Goal: Transaction & Acquisition: Download file/media

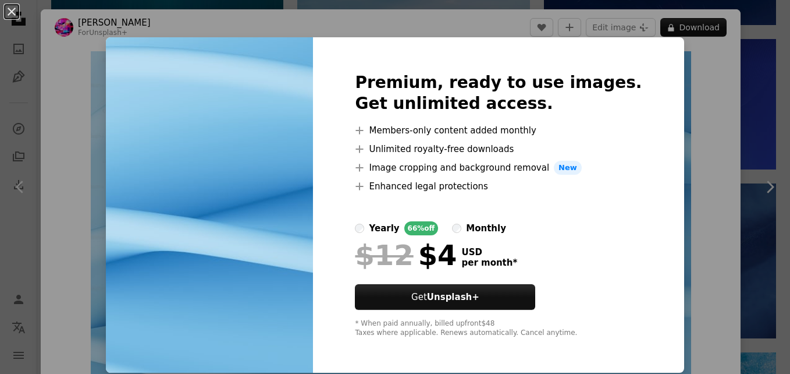
scroll to position [1, 0]
click at [705, 115] on div "An X shape Premium, ready to use images. Get unlimited access. A plus sign Memb…" at bounding box center [395, 187] width 790 height 374
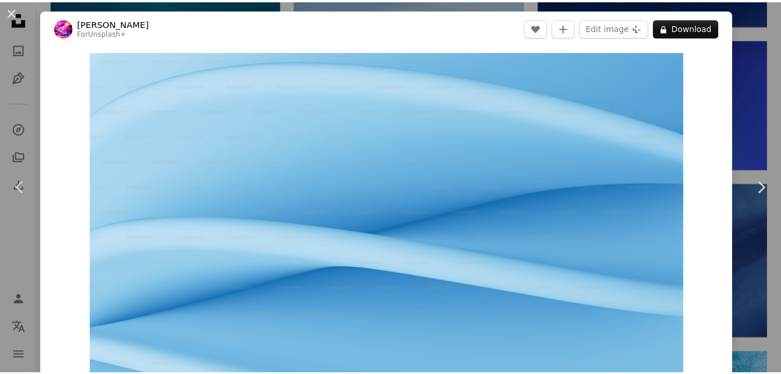
scroll to position [1, 0]
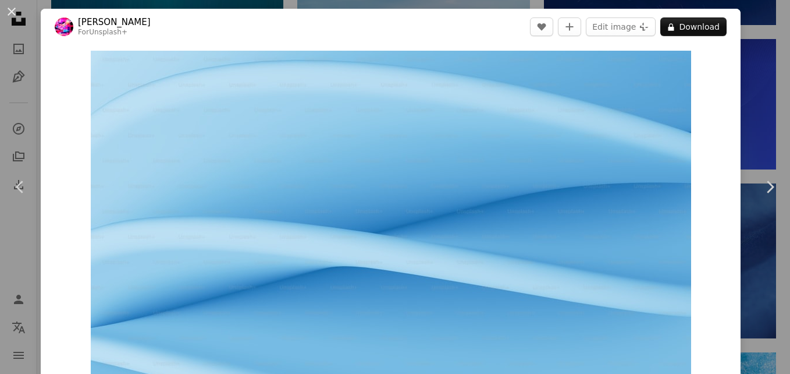
click at [763, 51] on div "An X shape Chevron left Chevron right [PERSON_NAME] For Unsplash+ A heart A plu…" at bounding box center [395, 187] width 790 height 374
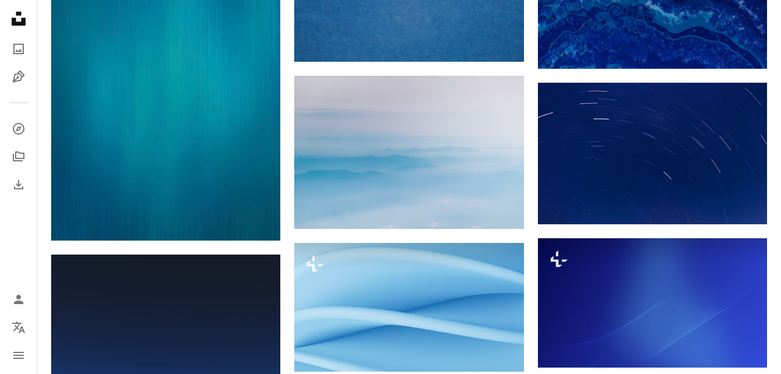
scroll to position [881, 0]
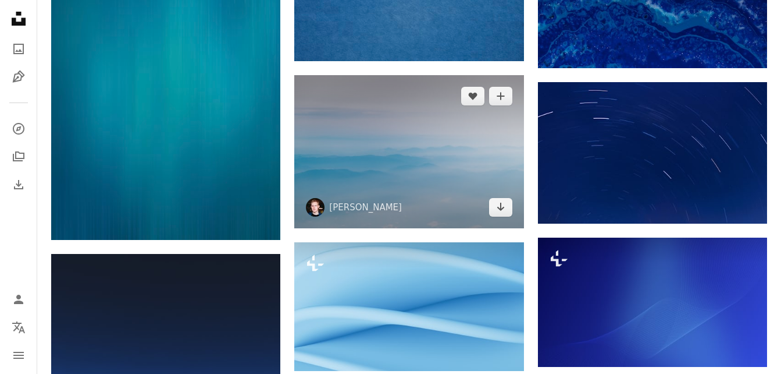
click at [422, 136] on img at bounding box center [408, 151] width 229 height 153
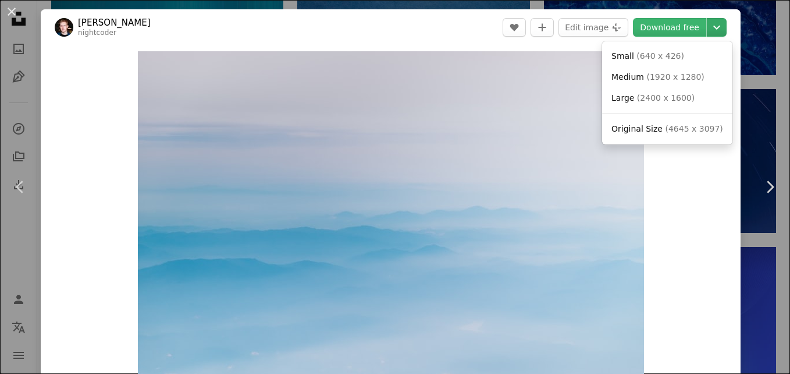
click at [711, 28] on icon "Chevron down" at bounding box center [716, 27] width 19 height 14
click at [692, 77] on span "( 1920 x 1280 )" at bounding box center [675, 76] width 58 height 9
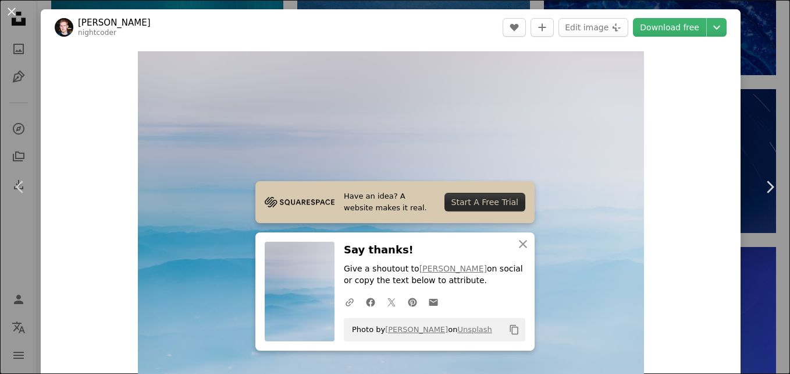
click at [762, 109] on div "An X shape Chevron left Chevron right Have an idea? A website makes it real. St…" at bounding box center [395, 187] width 790 height 374
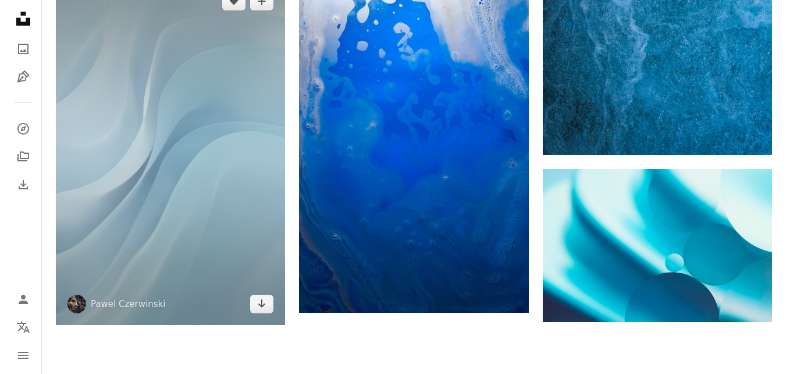
scroll to position [1626, 0]
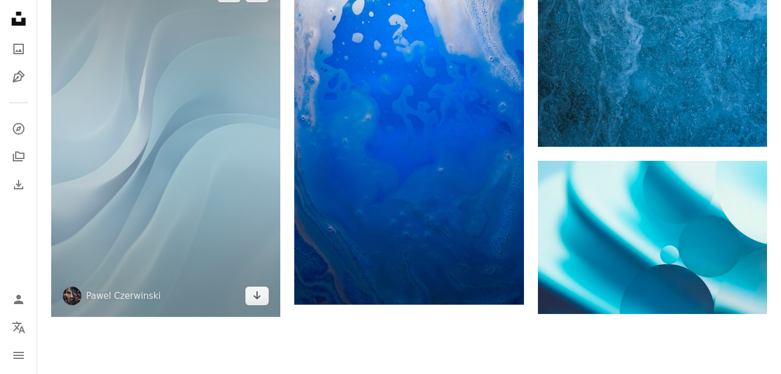
click at [204, 143] on img at bounding box center [165, 144] width 229 height 344
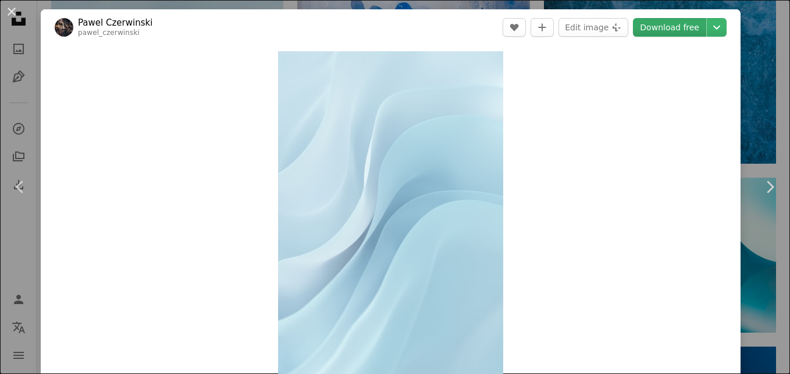
click at [677, 31] on link "Download free" at bounding box center [669, 27] width 73 height 19
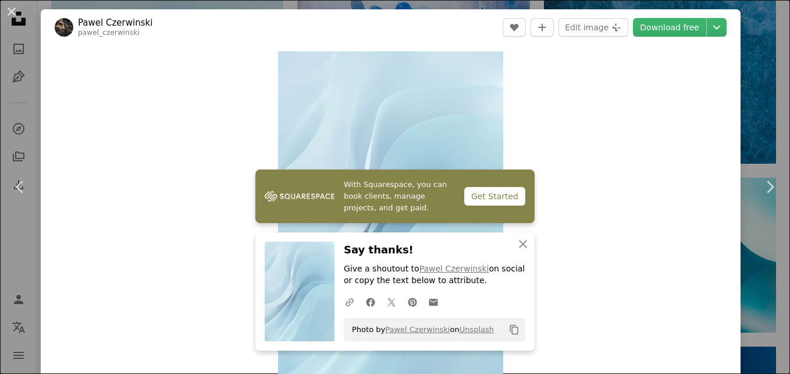
click at [666, 180] on div "Zoom in" at bounding box center [391, 220] width 700 height 350
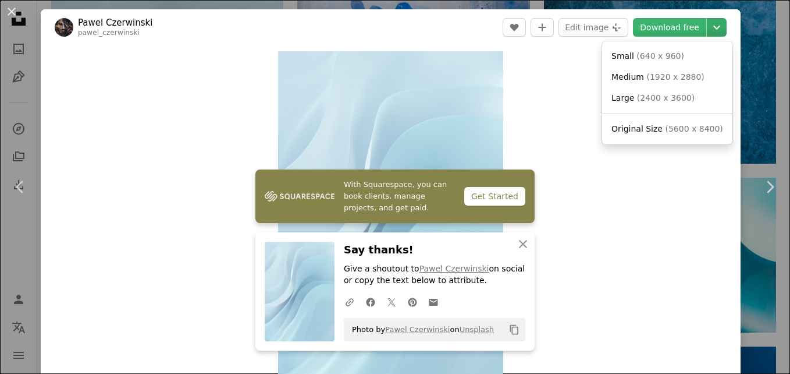
click at [713, 20] on icon "Chevron down" at bounding box center [716, 27] width 19 height 14
click at [698, 74] on link "Medium ( 1920 x 2880 )" at bounding box center [667, 77] width 121 height 21
